Goal: Consume media (video, audio)

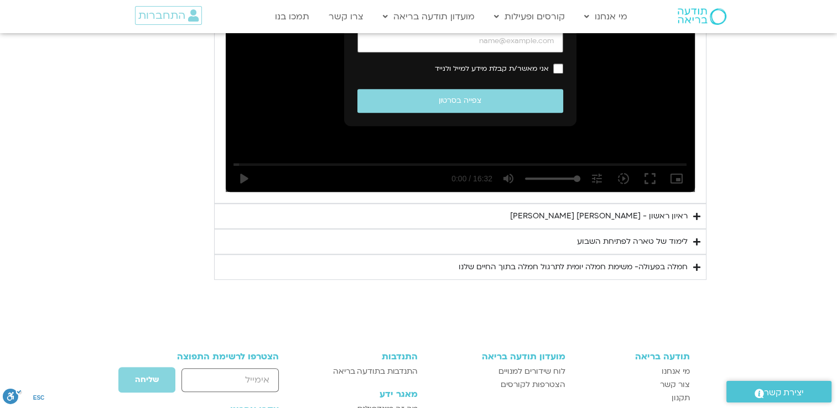
scroll to position [744, 0]
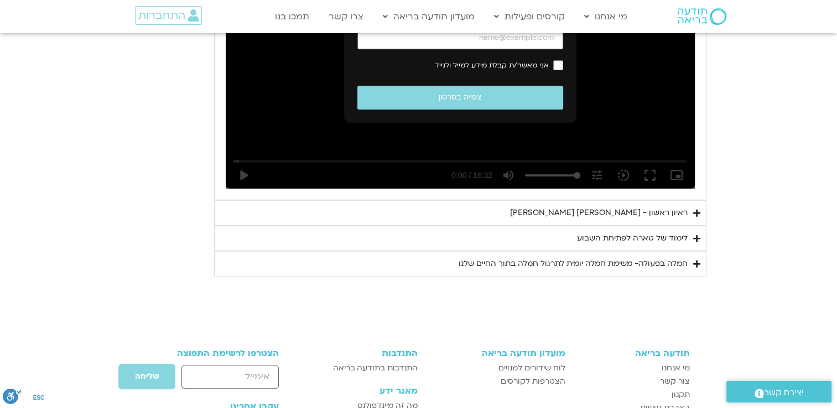
click at [587, 209] on div "ראיון ראשון - [PERSON_NAME] [PERSON_NAME]" at bounding box center [599, 212] width 178 height 13
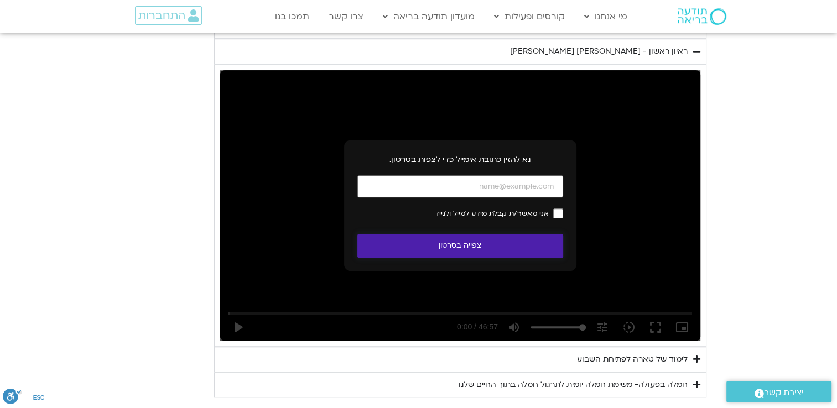
scroll to position [910, 0]
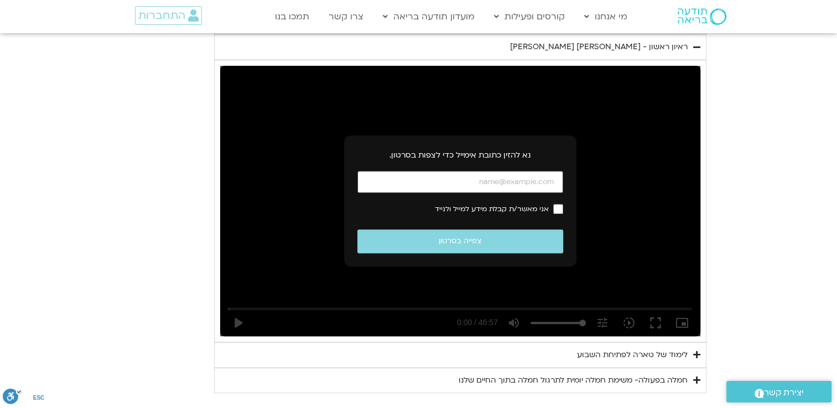
click at [488, 183] on input "כתובת אימייל" at bounding box center [460, 182] width 206 height 23
type input "[EMAIL_ADDRESS][DOMAIN_NAME]"
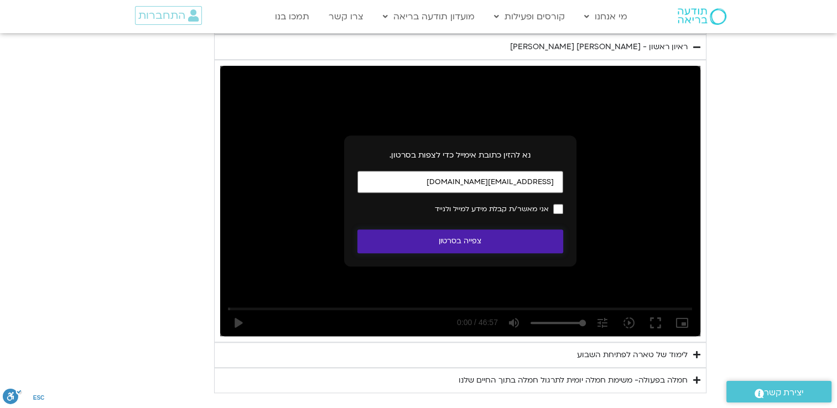
click at [509, 238] on button "צפייה בסרטון" at bounding box center [460, 242] width 206 height 24
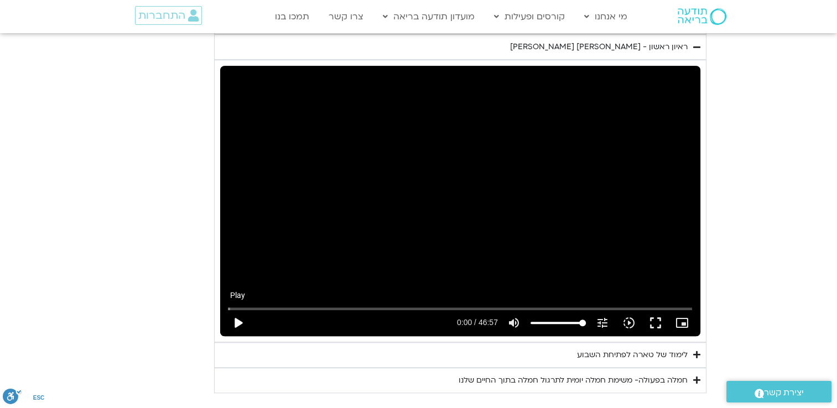
click at [231, 331] on button "play_arrow" at bounding box center [238, 323] width 27 height 27
click at [261, 306] on input "Seek" at bounding box center [460, 308] width 464 height 7
click at [280, 307] on input "Seek" at bounding box center [460, 308] width 464 height 7
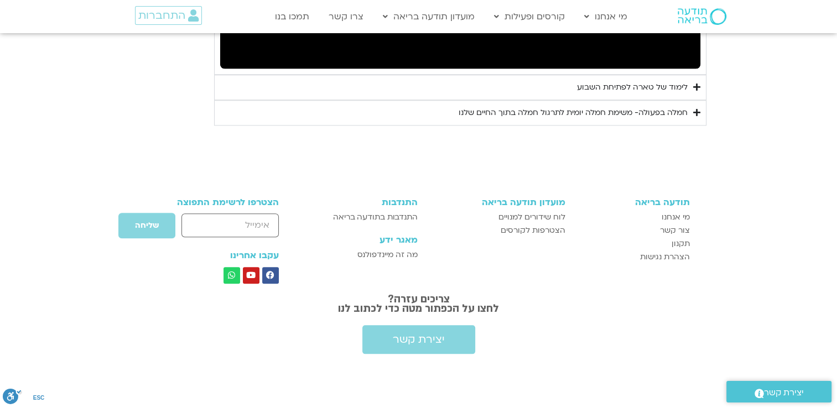
scroll to position [1012, 0]
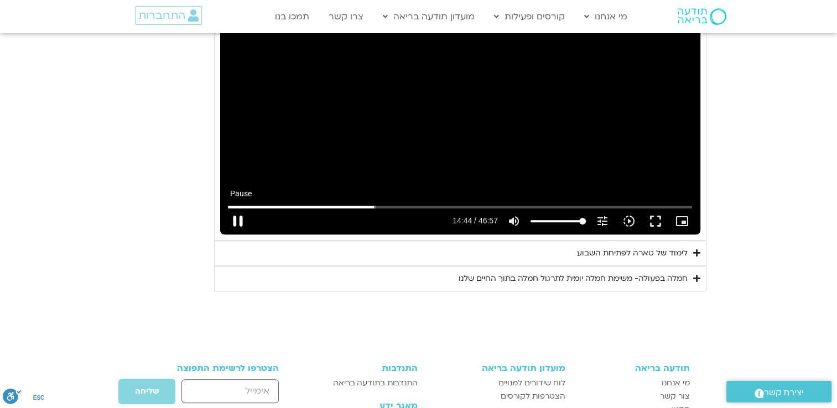
click at [241, 220] on button "pause" at bounding box center [238, 221] width 27 height 27
type input "885.250918"
